Goal: Information Seeking & Learning: Learn about a topic

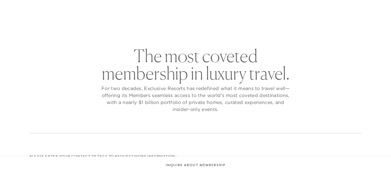
checkbox input "false"
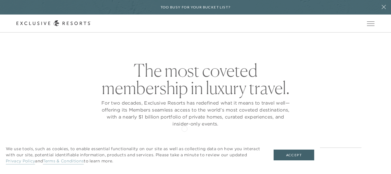
scroll to position [29, 0]
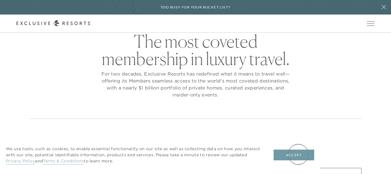
click at [299, 154] on button "Accept" at bounding box center [294, 154] width 41 height 11
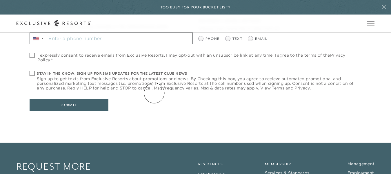
scroll to position [300, 0]
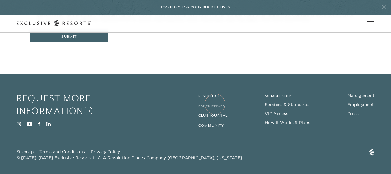
click at [215, 104] on link "Experiences" at bounding box center [211, 106] width 27 height 4
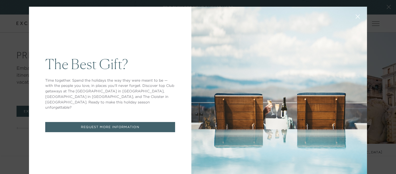
click at [356, 17] on icon at bounding box center [358, 17] width 4 height 4
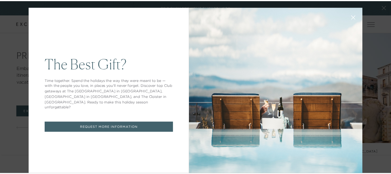
scroll to position [2121, 0]
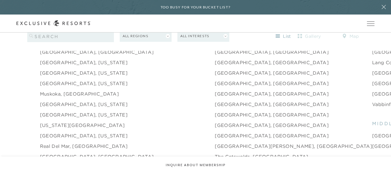
scroll to position [754, 0]
click at [64, 121] on link "[US_STATE][GEOGRAPHIC_DATA]" at bounding box center [82, 124] width 85 height 7
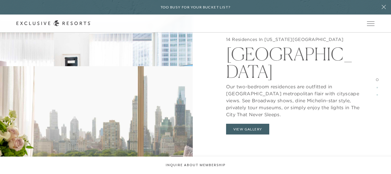
scroll to position [609, 0]
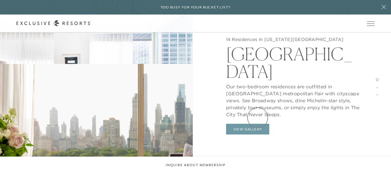
click at [258, 124] on button "View Gallery" at bounding box center [248, 129] width 44 height 11
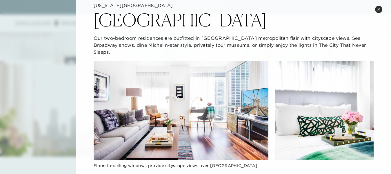
scroll to position [0, 0]
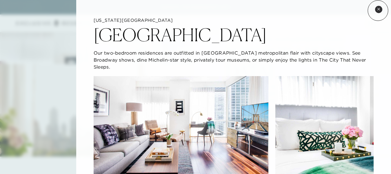
click at [378, 10] on icon at bounding box center [378, 9] width 3 height 3
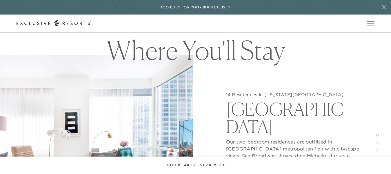
scroll to position [522, 0]
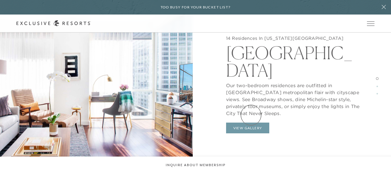
click at [251, 122] on button "View Gallery" at bounding box center [248, 127] width 44 height 11
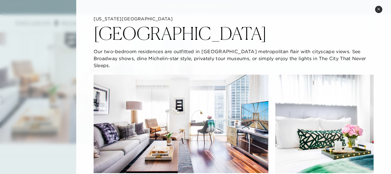
scroll to position [0, 0]
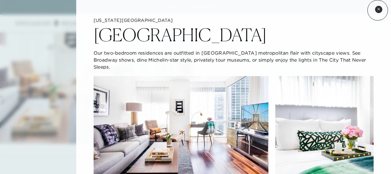
click at [378, 10] on icon at bounding box center [378, 9] width 3 height 3
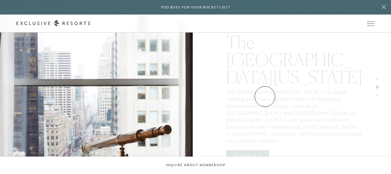
scroll to position [812, 0]
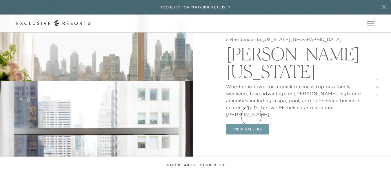
click at [252, 124] on button "View Gallery" at bounding box center [248, 129] width 44 height 11
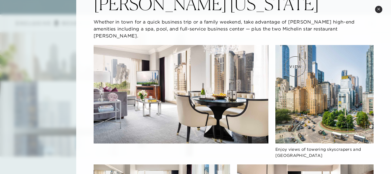
scroll to position [0, 0]
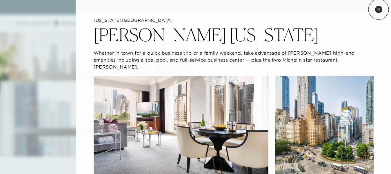
click at [379, 9] on icon at bounding box center [379, 9] width 2 height 2
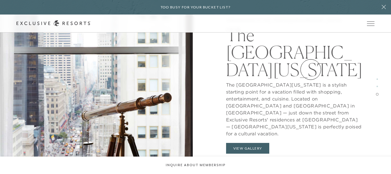
scroll to position [957, 0]
click at [251, 143] on button "View Gallery" at bounding box center [248, 148] width 44 height 11
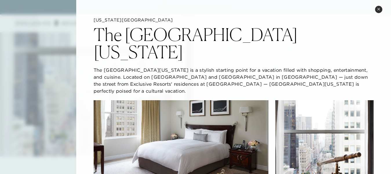
scroll to position [0, 0]
click at [378, 8] on icon at bounding box center [378, 9] width 3 height 3
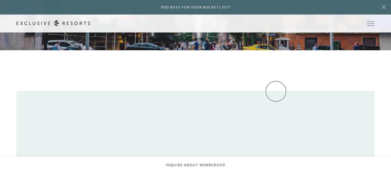
scroll to position [116, 0]
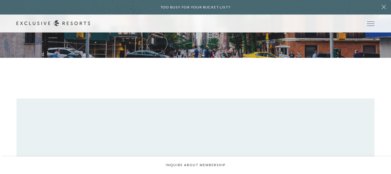
click at [0, 0] on link "The Collection" at bounding box center [0, 0] width 0 height 0
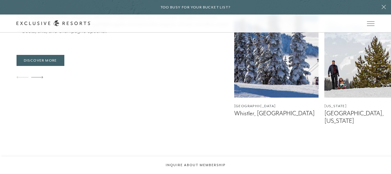
scroll to position [1015, 0]
